Goal: Information Seeking & Learning: Understand process/instructions

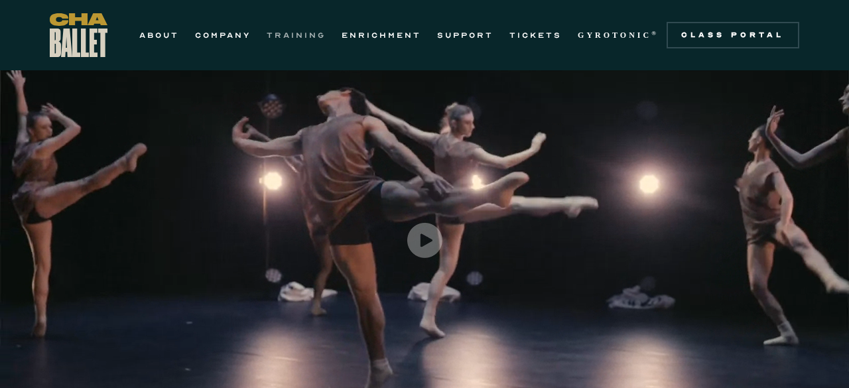
click at [303, 36] on link "TRAINING" at bounding box center [296, 35] width 59 height 16
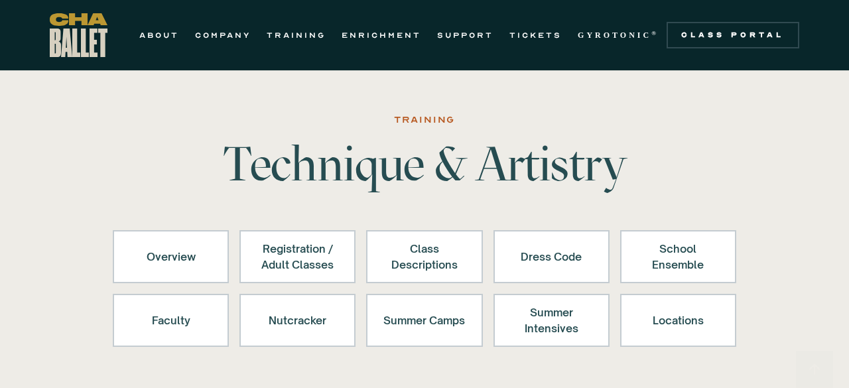
scroll to position [64, 0]
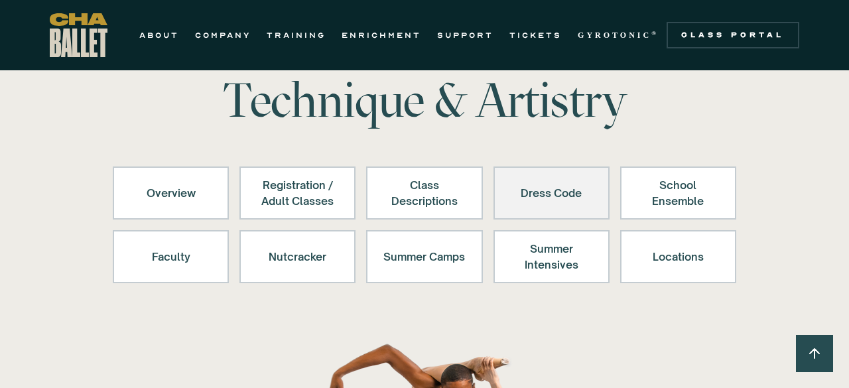
click at [534, 200] on div "Dress Code" at bounding box center [552, 193] width 82 height 32
click at [534, 198] on div "Dress Code" at bounding box center [552, 193] width 82 height 32
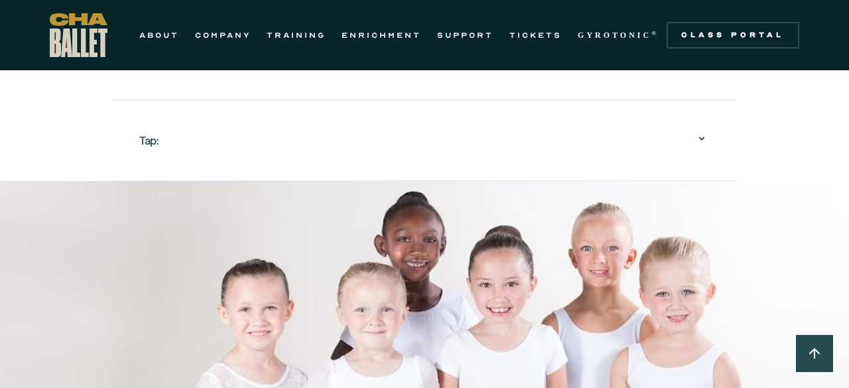
scroll to position [1880, 0]
click at [703, 138] on icon at bounding box center [702, 139] width 16 height 16
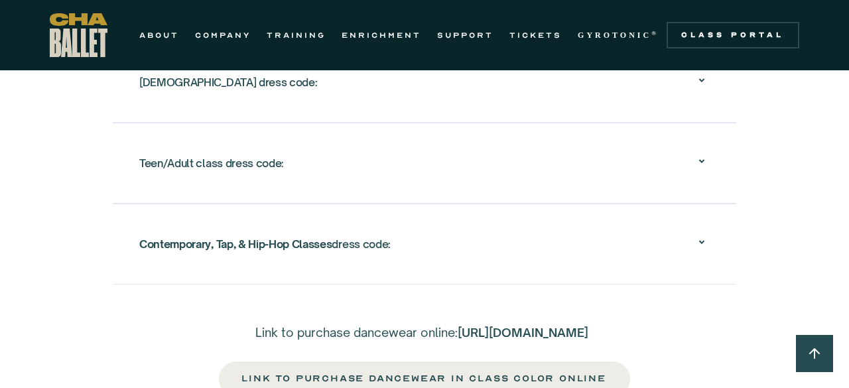
scroll to position [2988, 0]
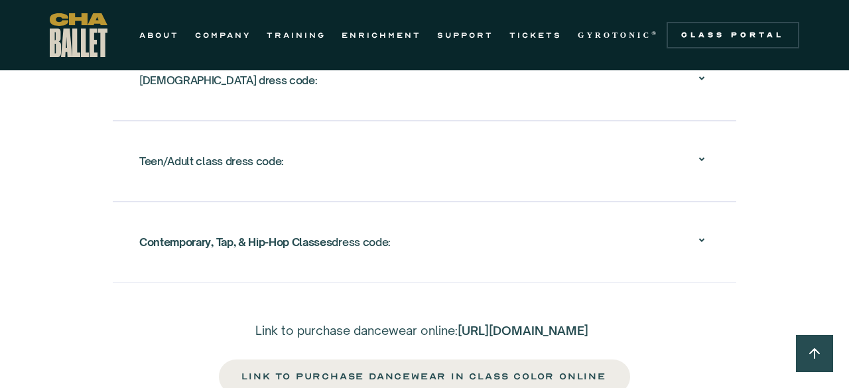
click at [702, 238] on icon at bounding box center [702, 240] width 16 height 16
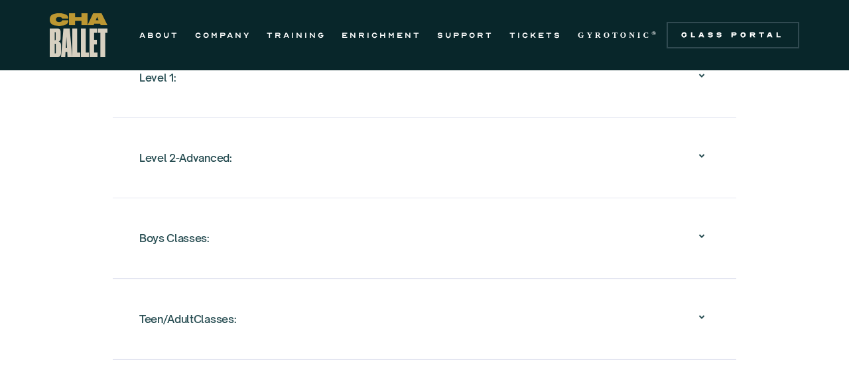
scroll to position [1540, 0]
